Goal: Register for event/course

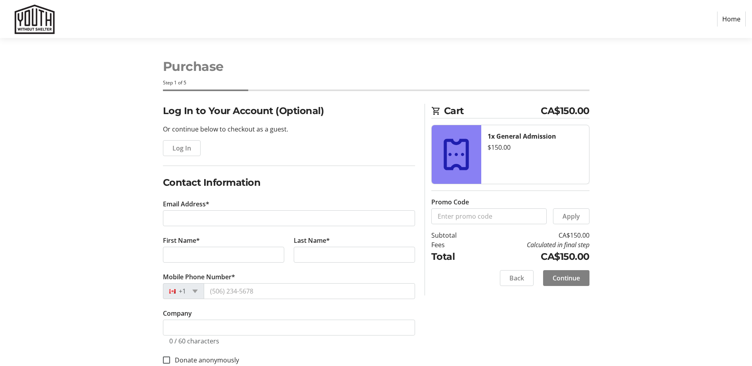
select select "CA"
click at [172, 147] on span "Log In" at bounding box center [181, 149] width 19 height 10
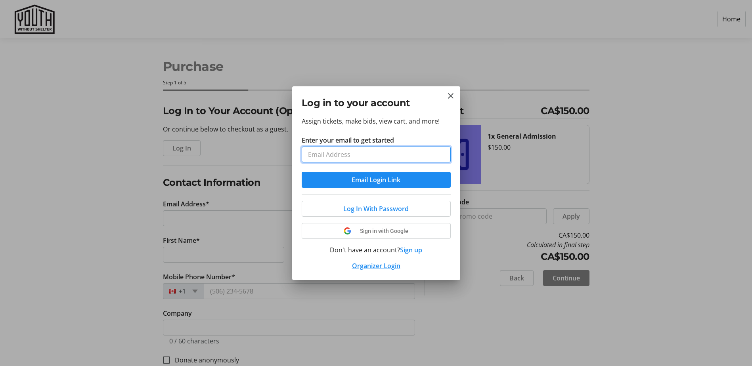
click at [369, 156] on input "Enter your email to get started" at bounding box center [376, 155] width 149 height 16
type input "[EMAIL_ADDRESS][DOMAIN_NAME]"
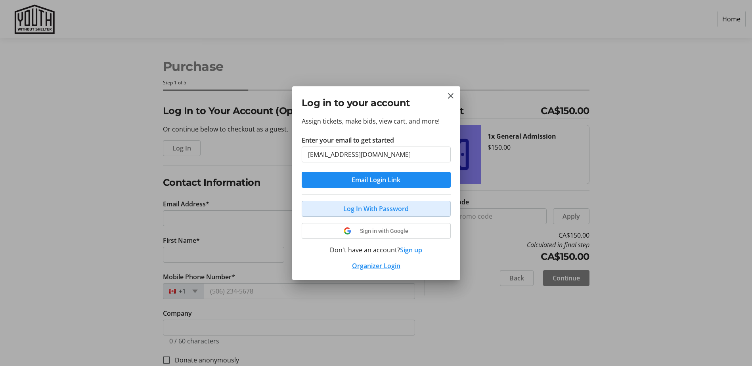
click at [355, 209] on span "Log In With Password" at bounding box center [375, 209] width 65 height 10
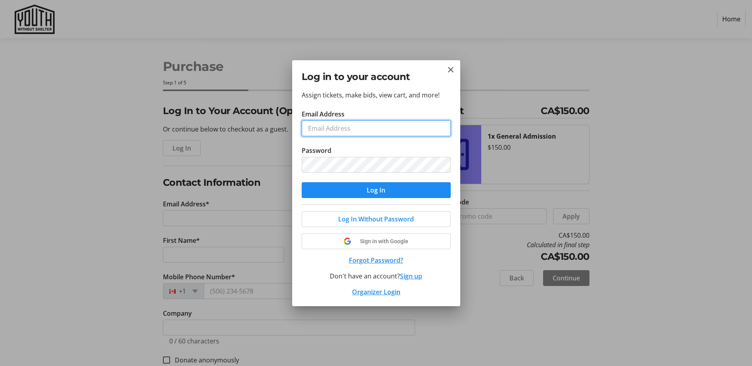
type input "[EMAIL_ADDRESS][DOMAIN_NAME]"
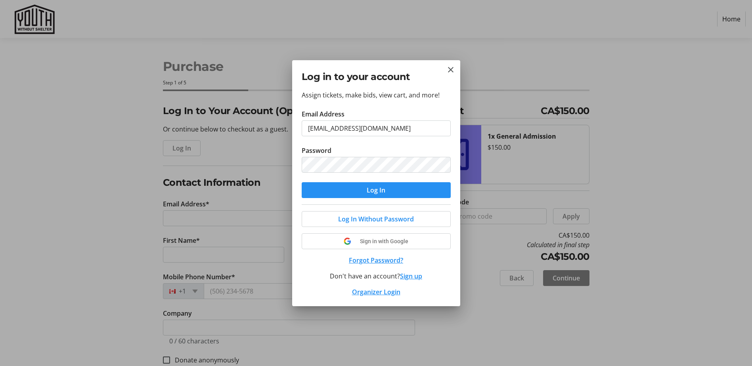
click at [361, 191] on span "submit" at bounding box center [376, 190] width 149 height 19
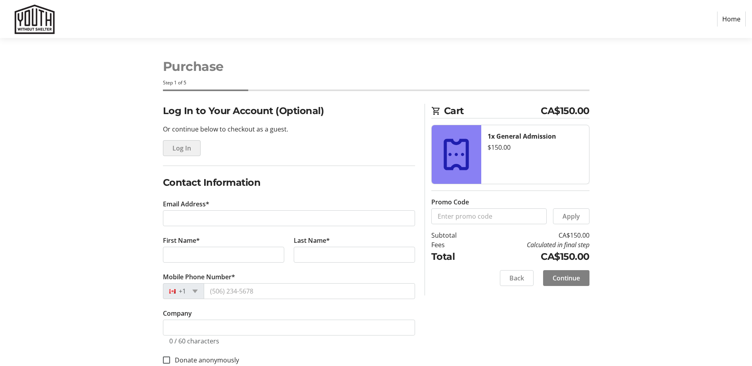
select select "CA"
type input "[EMAIL_ADDRESS][DOMAIN_NAME]"
type input "[PERSON_NAME]"
type input "Fox"
type input "[PHONE_NUMBER]"
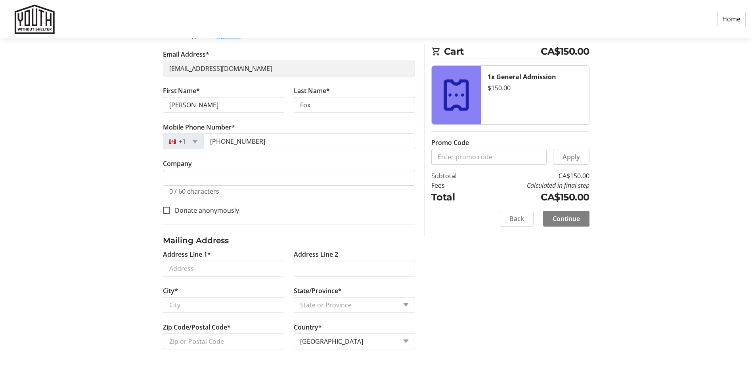
scroll to position [90, 0]
